Goal: Task Accomplishment & Management: Complete application form

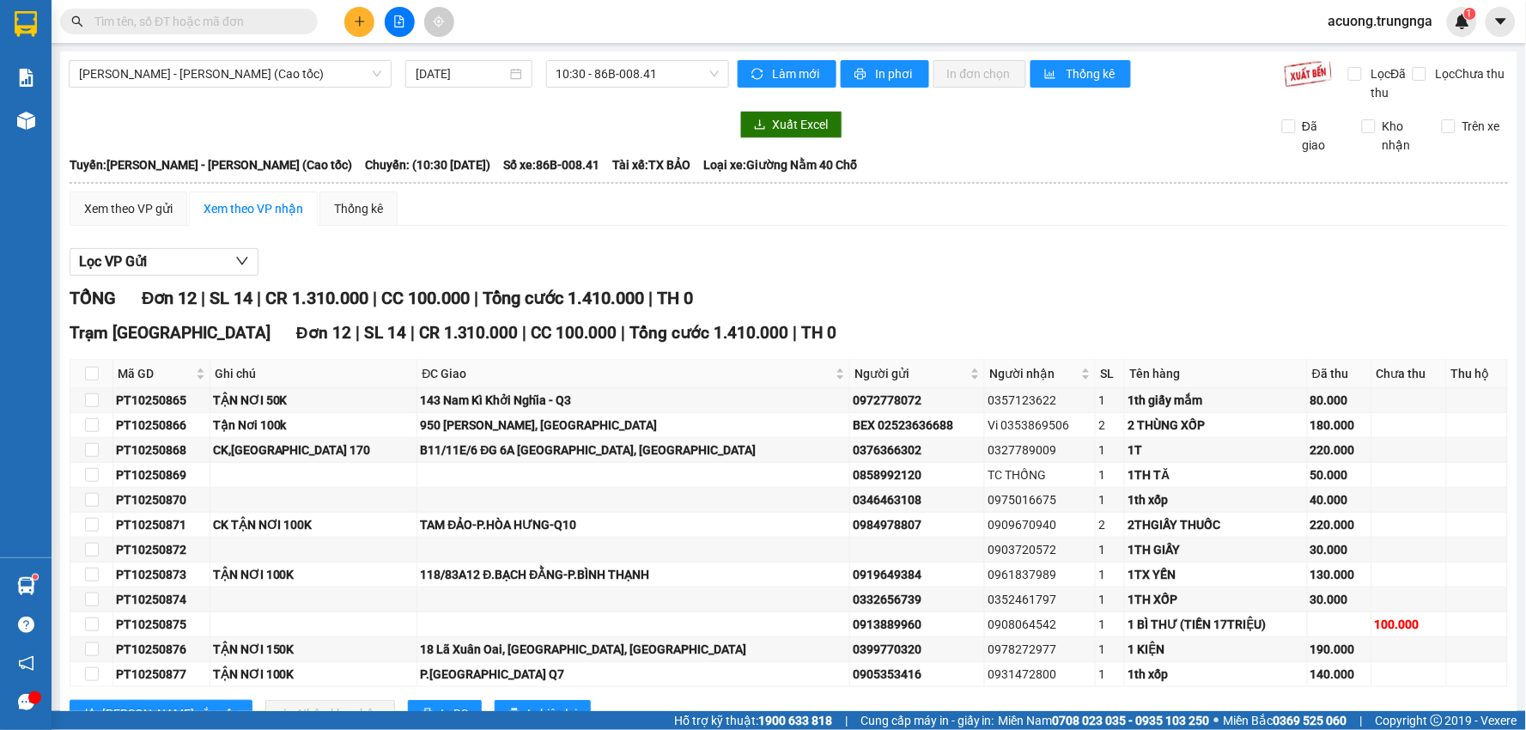
scroll to position [65, 0]
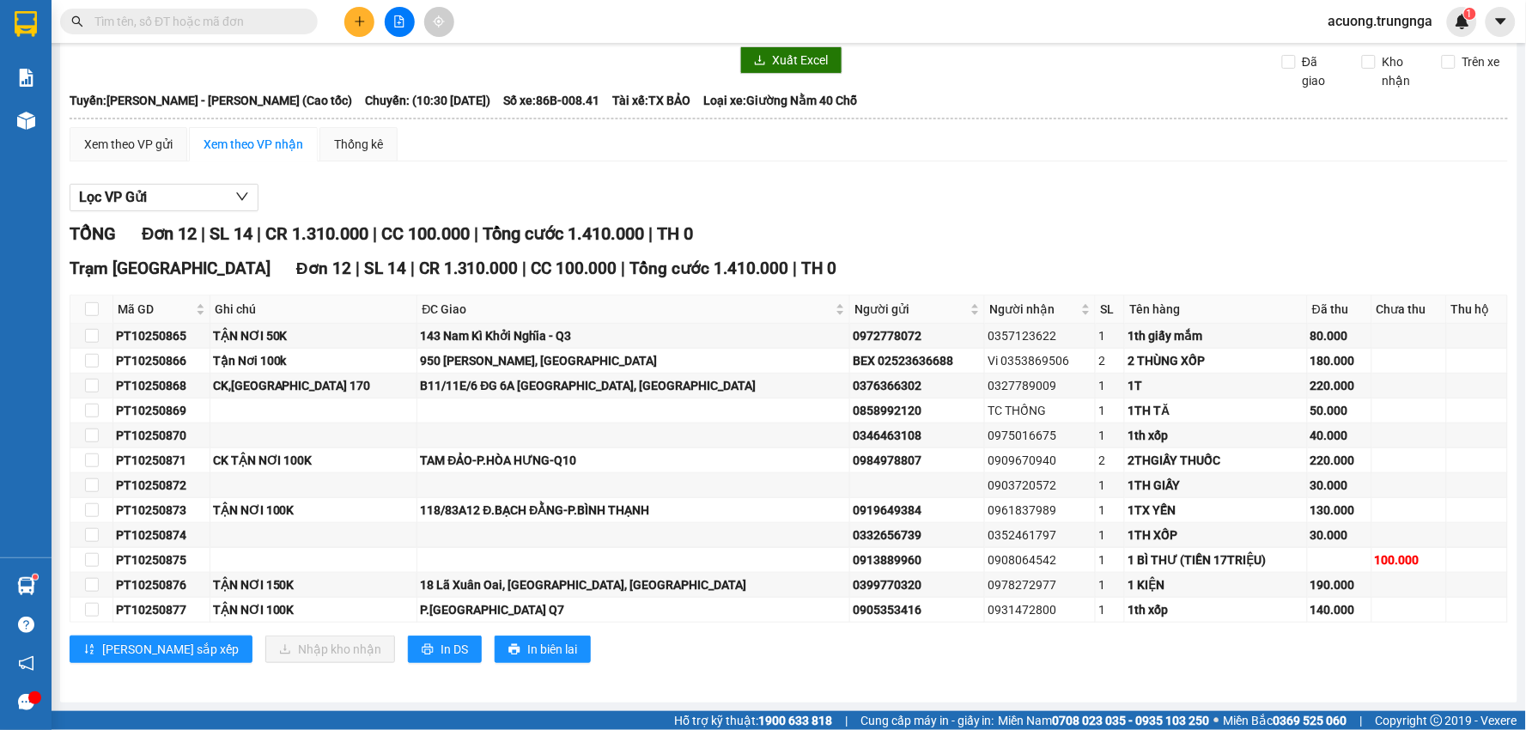
click at [147, 28] on input "text" at bounding box center [195, 21] width 203 height 19
click at [206, 15] on input "text" at bounding box center [195, 21] width 203 height 19
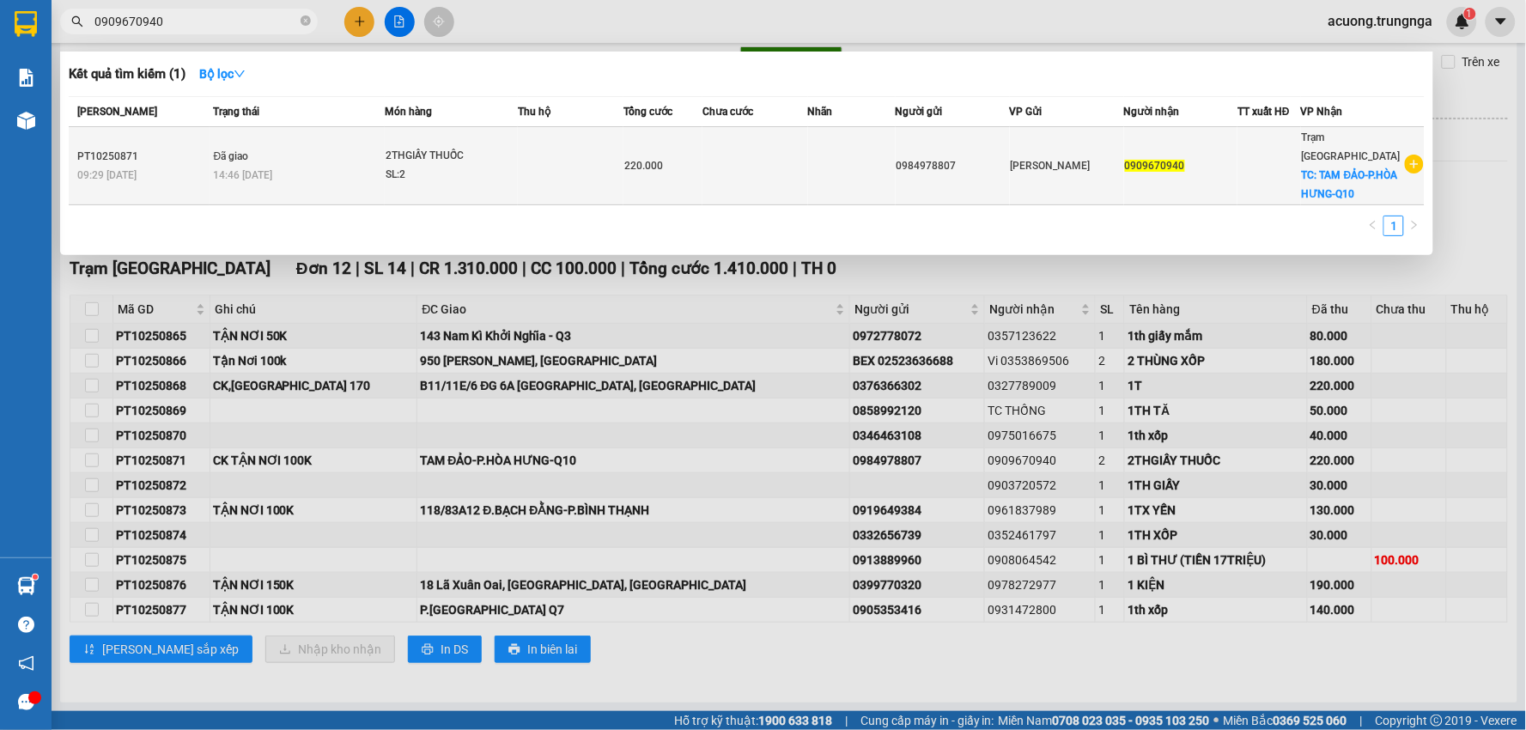
type input "0909670940"
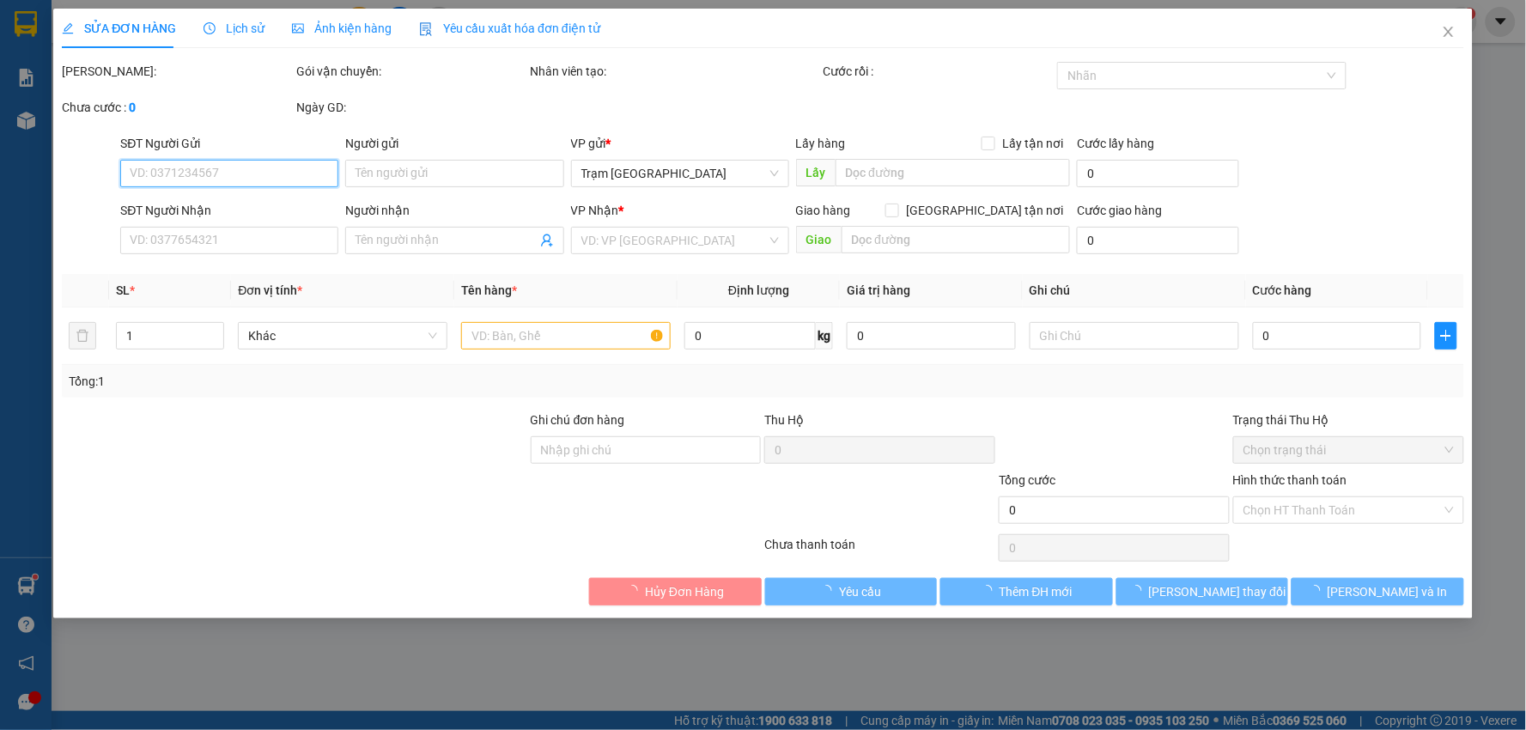
type input "0984978807"
type input "0909670940"
checkbox input "true"
type input "TAM ĐẢO-P.HÒA HƯNG-Q10"
type input "100.000"
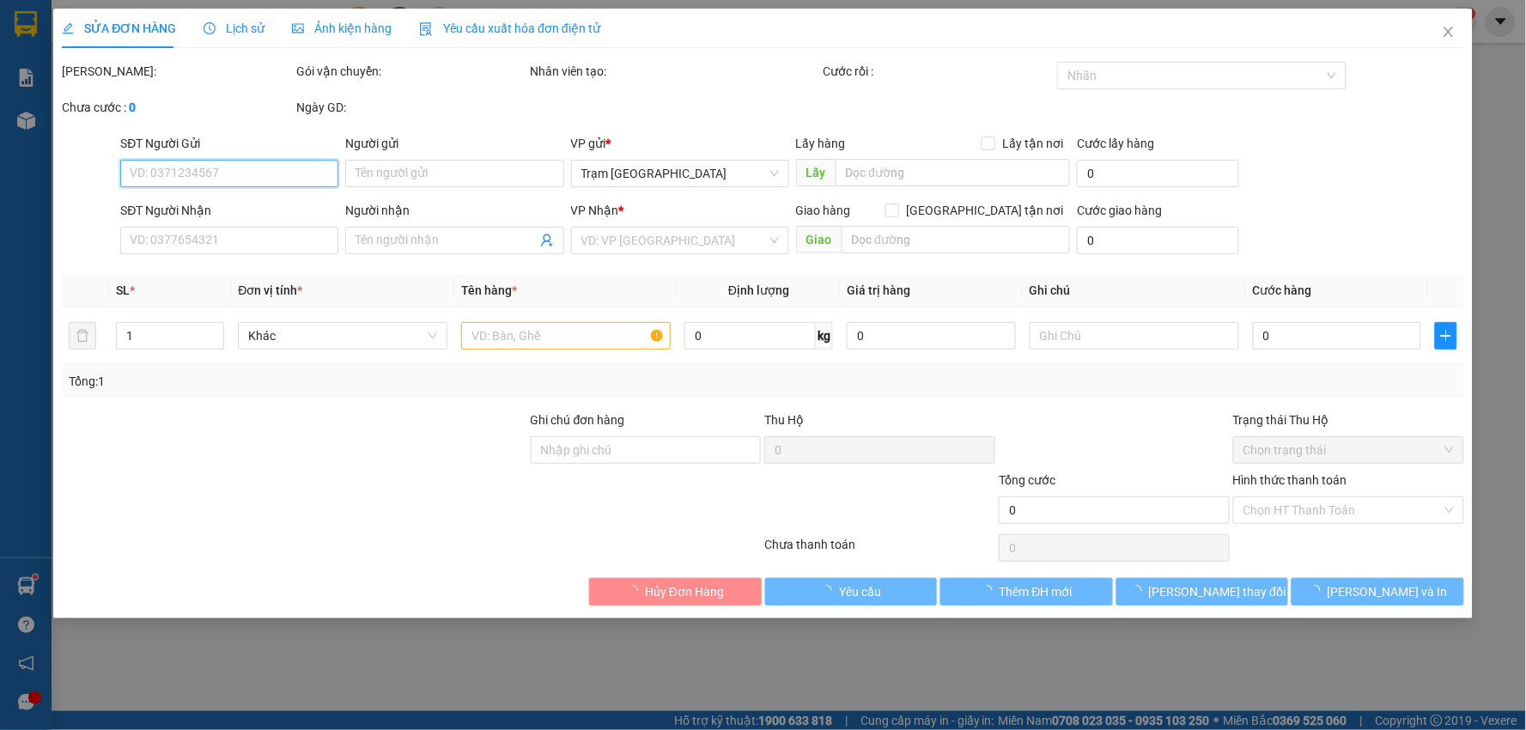
type input "220.000"
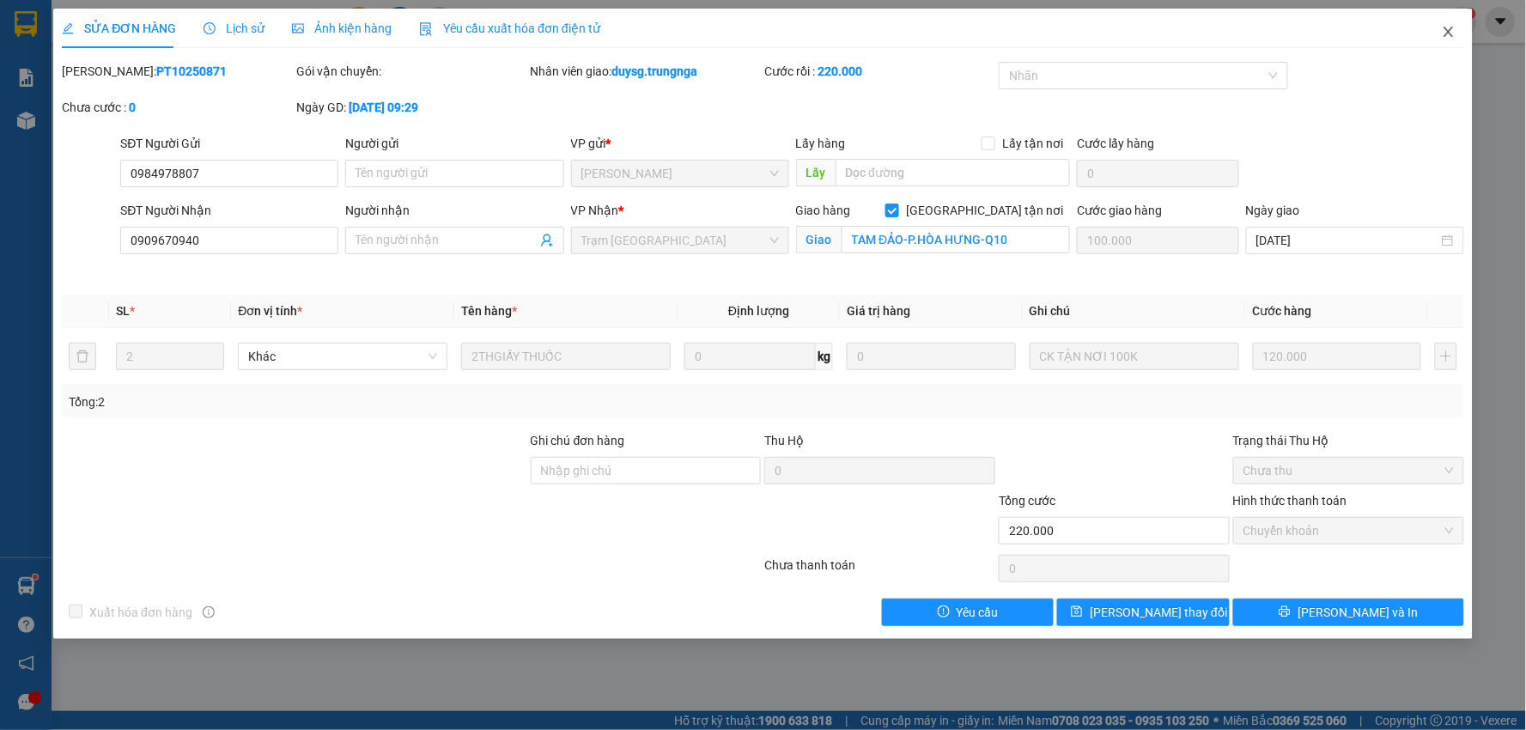
click at [1455, 32] on icon "close" at bounding box center [1449, 32] width 14 height 14
